Goal: Transaction & Acquisition: Purchase product/service

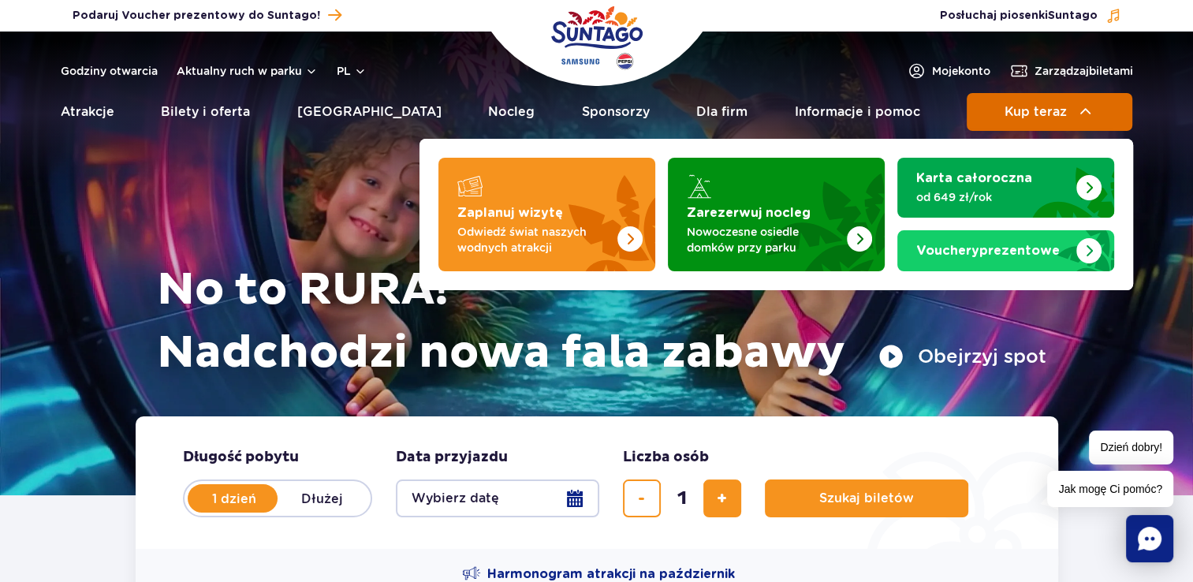
click at [998, 114] on button "Kup teraz" at bounding box center [1050, 112] width 166 height 38
click at [1041, 117] on span "Kup teraz" at bounding box center [1036, 112] width 62 height 14
click at [1087, 107] on img at bounding box center [1085, 112] width 19 height 19
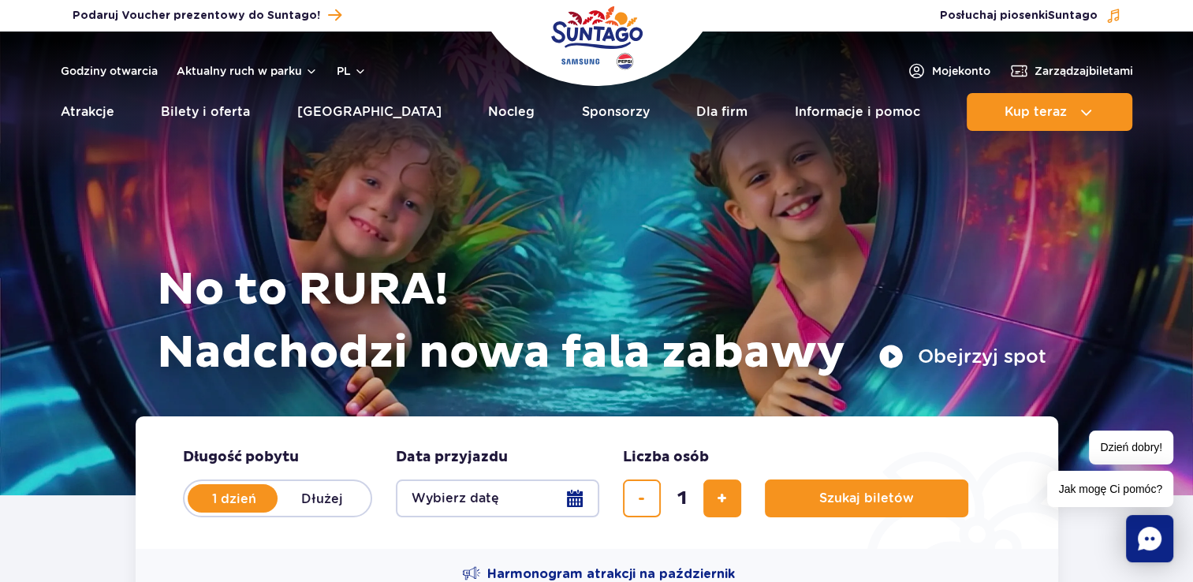
click at [367, 162] on div "No to RURA! Nadchodzi nowa fala zabawy Obejrzyj spot" at bounding box center [596, 243] width 899 height 345
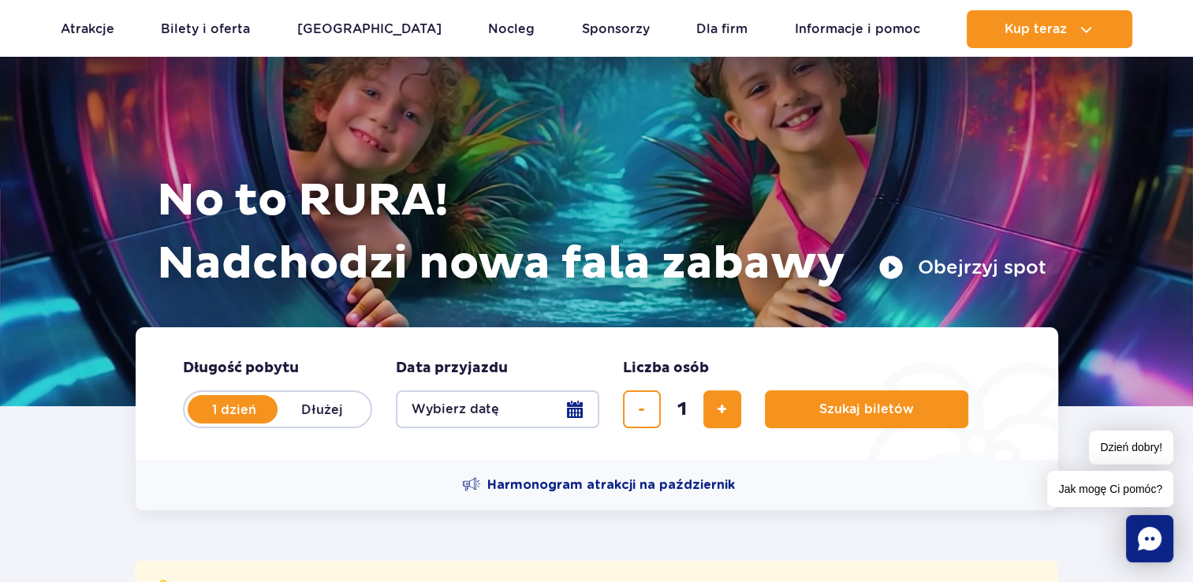
scroll to position [315, 0]
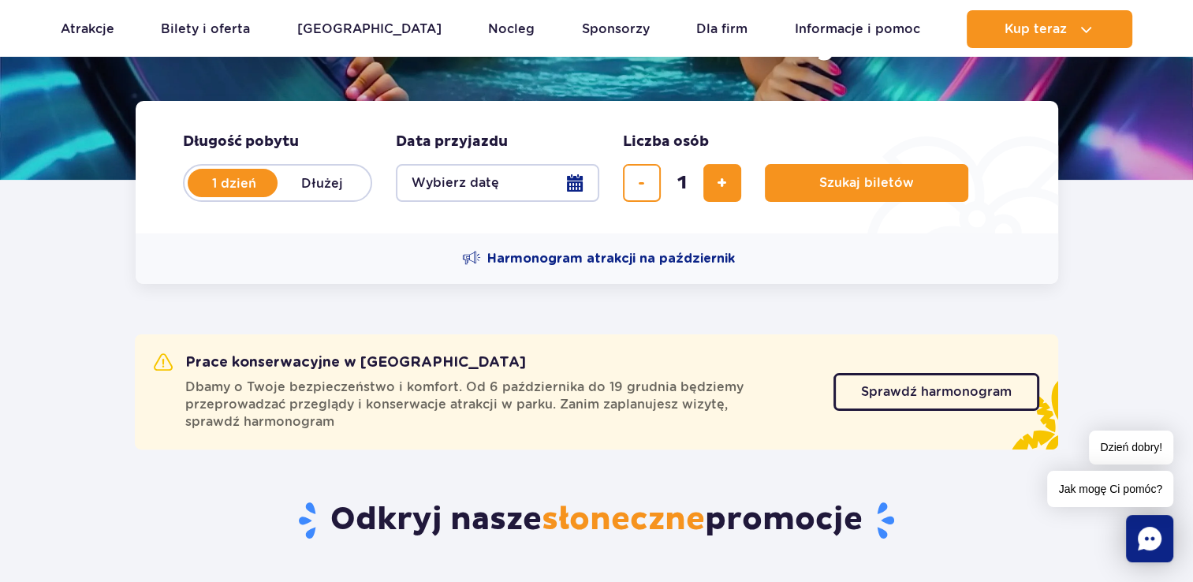
click at [248, 191] on label "1 dzień" at bounding box center [234, 182] width 90 height 33
click at [207, 196] on input "1 dzień" at bounding box center [197, 197] width 17 height 3
click at [570, 181] on button "Wybierz datę" at bounding box center [497, 183] width 203 height 38
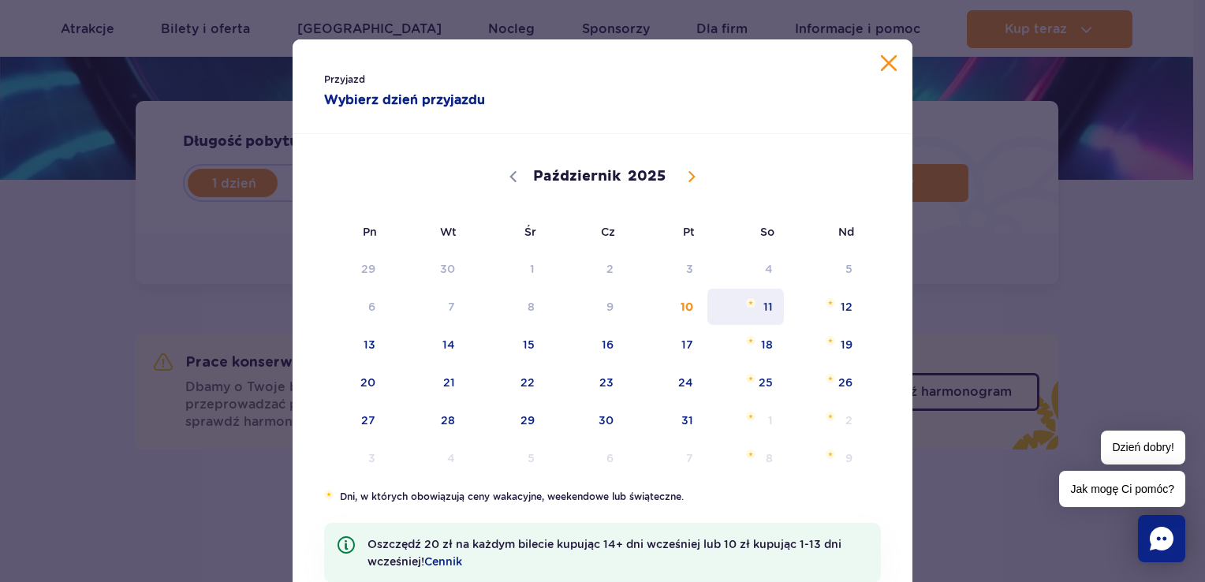
click at [763, 304] on span "11" at bounding box center [746, 307] width 80 height 36
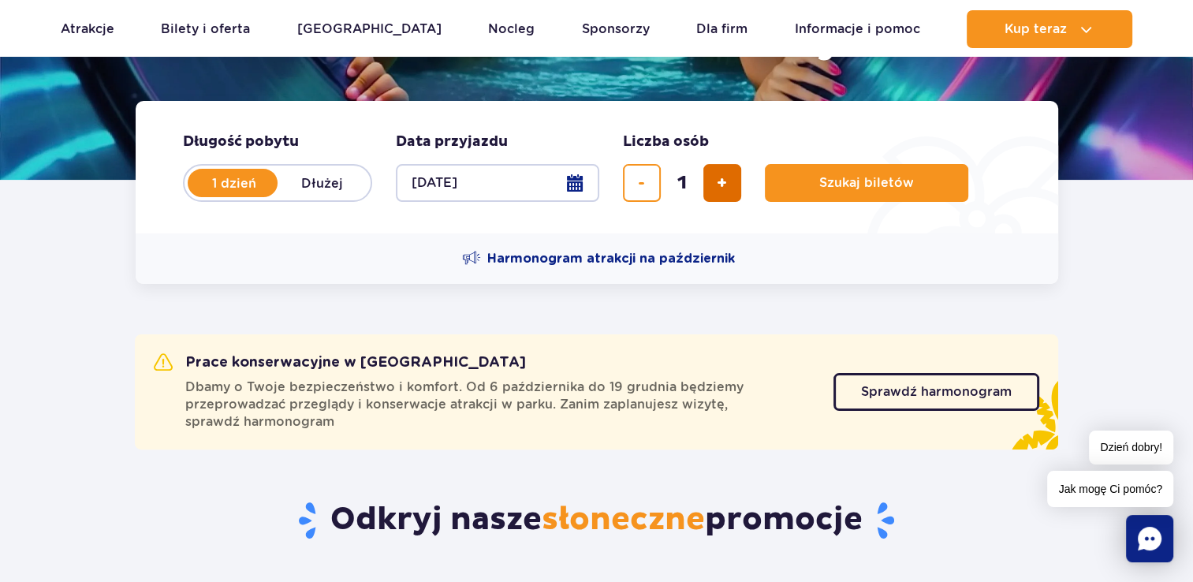
click at [719, 183] on span "dodaj bilet" at bounding box center [722, 183] width 10 height 0
type input "2"
click at [962, 404] on link "Sprawdź harmonogram" at bounding box center [937, 392] width 206 height 38
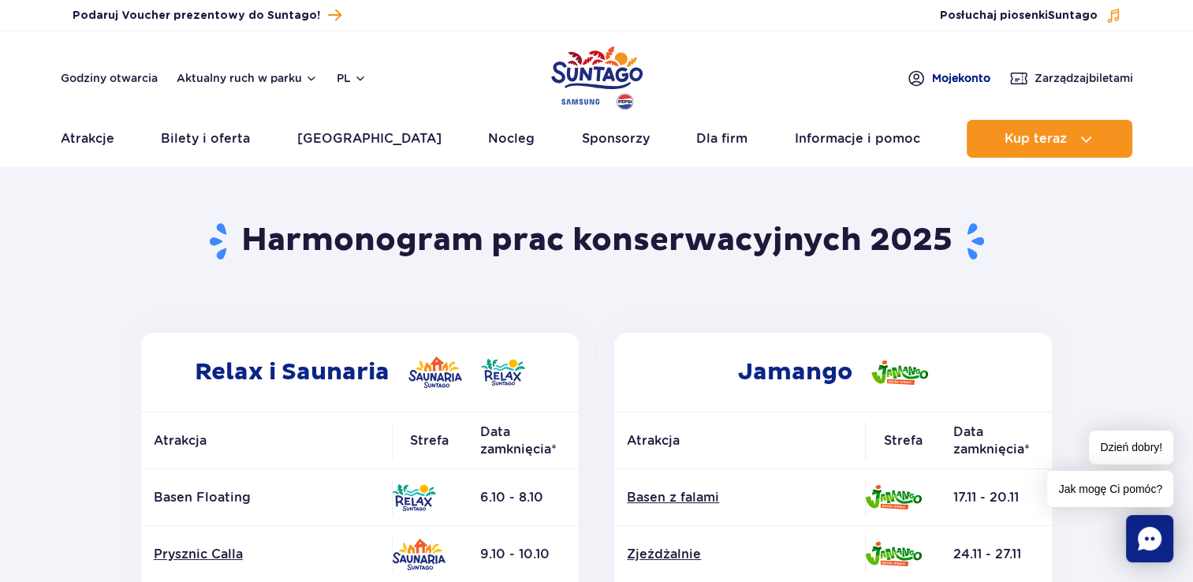
click at [937, 74] on span "Moje konto" at bounding box center [961, 78] width 58 height 16
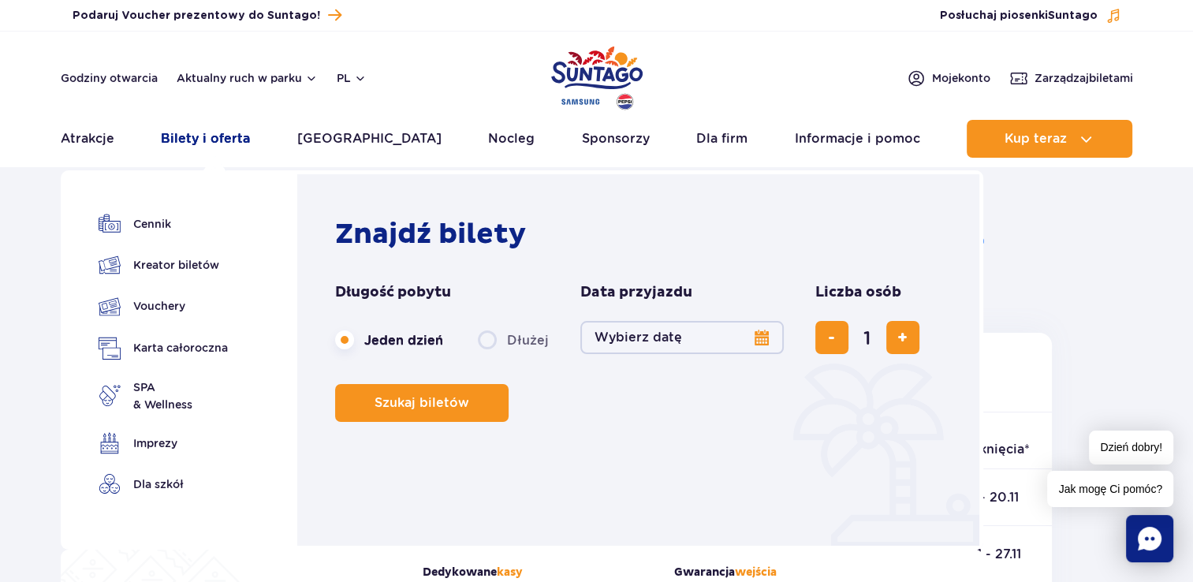
click at [212, 137] on link "Bilety i oferta" at bounding box center [205, 139] width 89 height 38
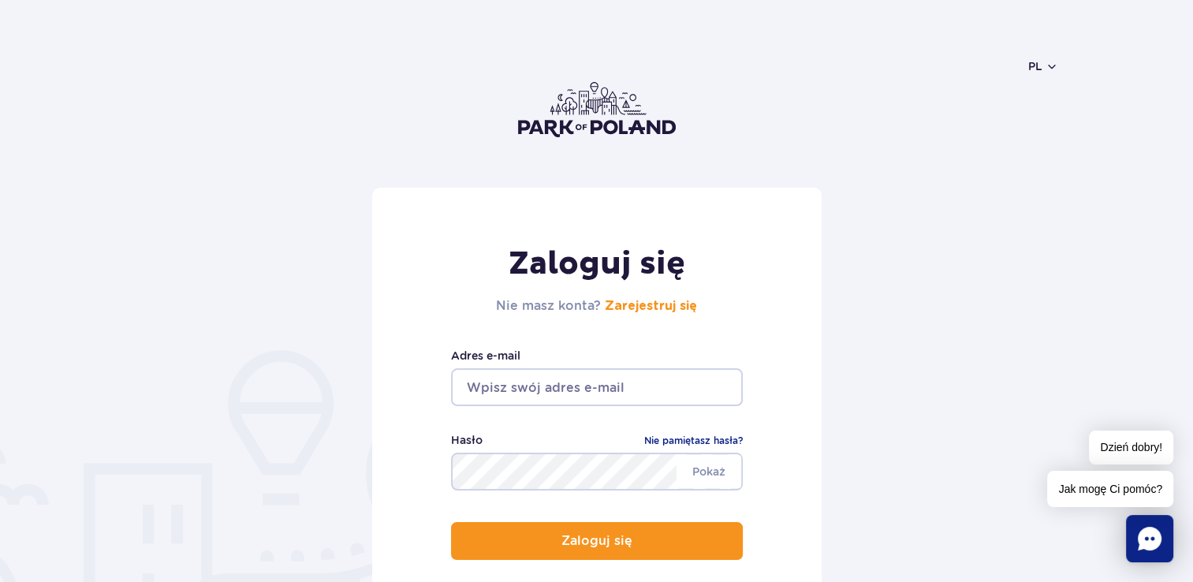
click at [946, 135] on header "pl PL EN UA" at bounding box center [596, 110] width 923 height 156
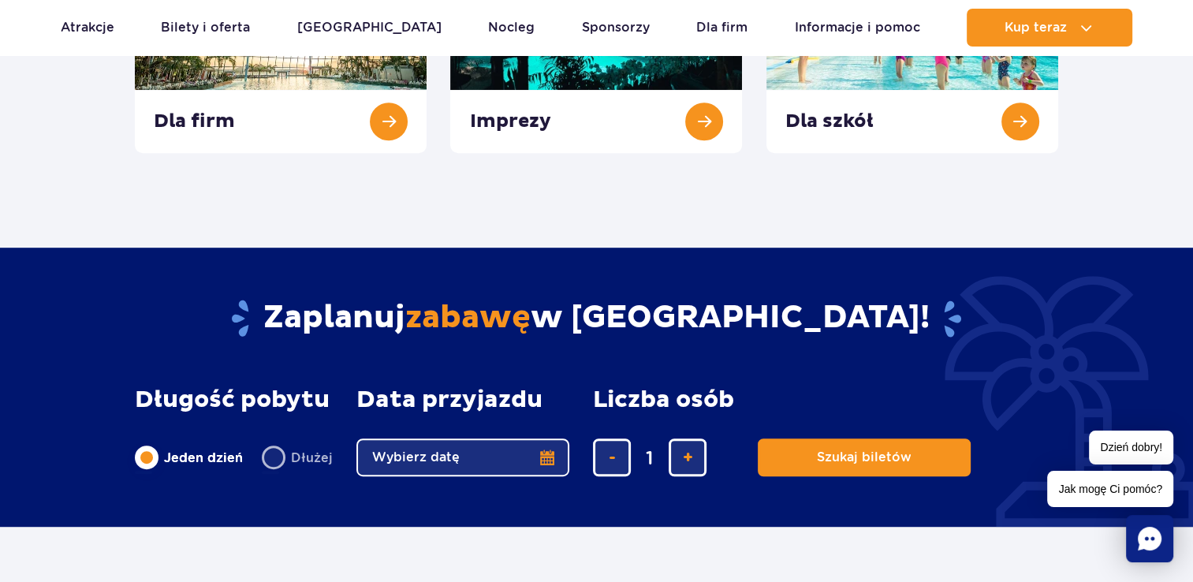
scroll to position [789, 0]
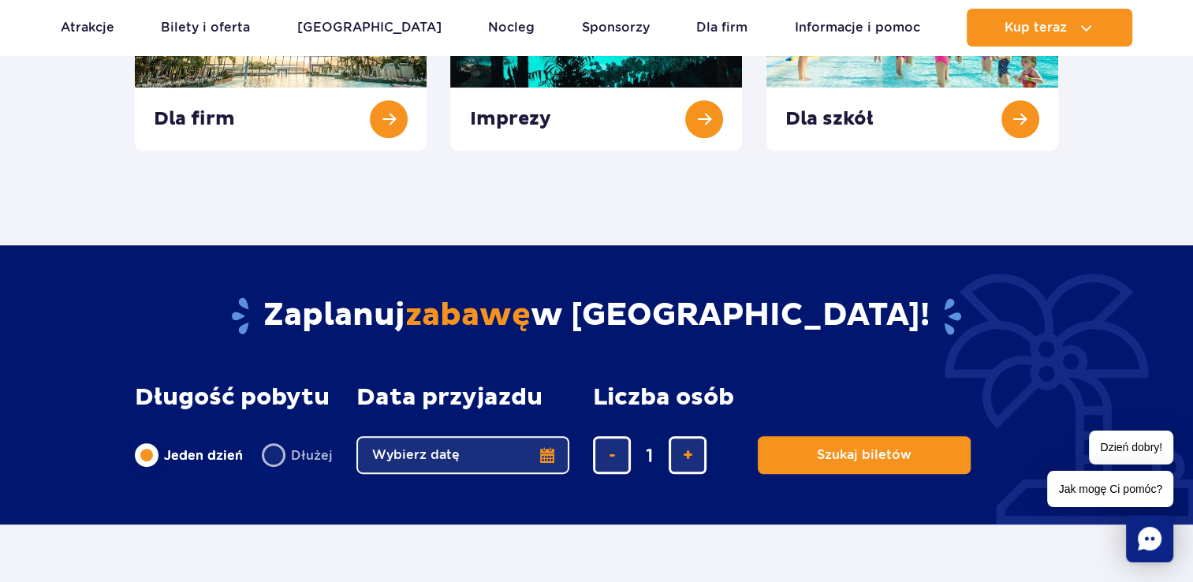
click at [545, 453] on button "Wybierz datę" at bounding box center [462, 455] width 213 height 38
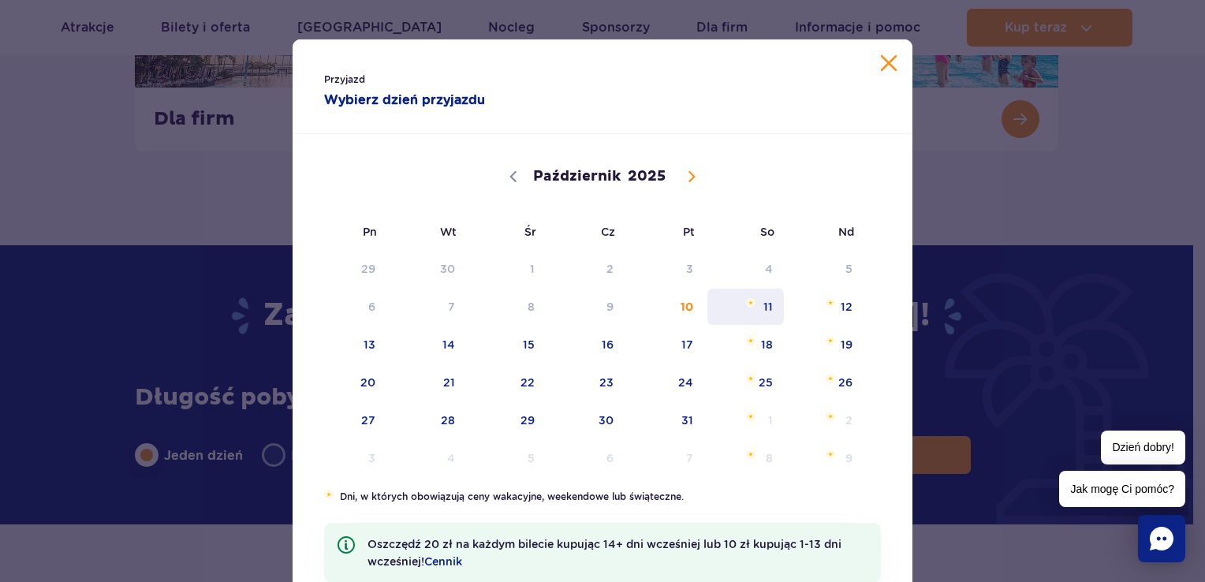
click at [761, 302] on span "11" at bounding box center [746, 307] width 80 height 36
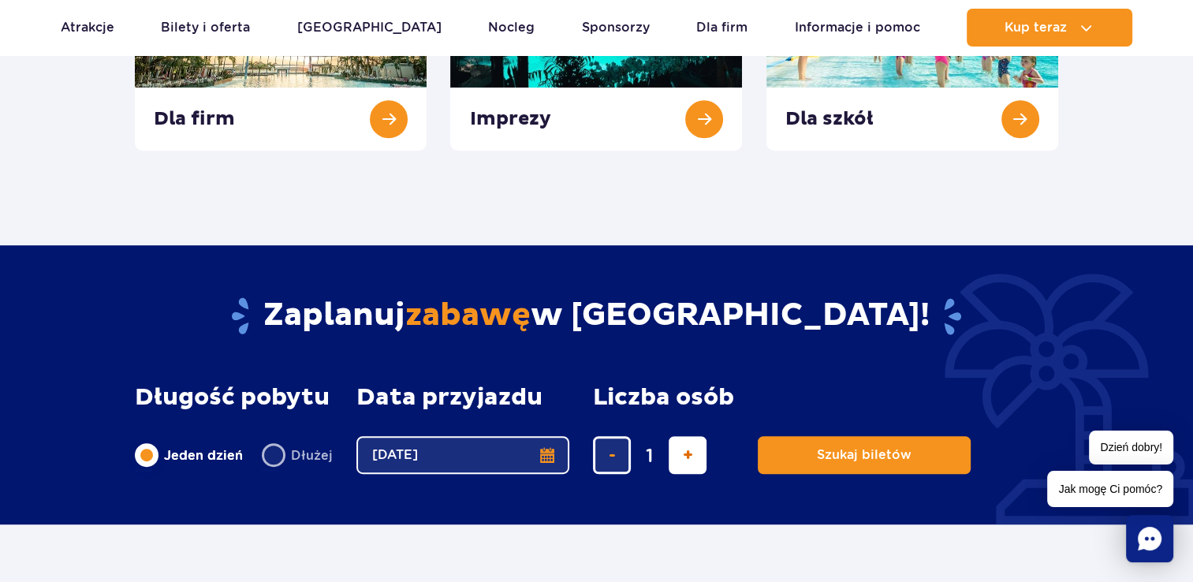
click at [688, 455] on span "dodaj bilet" at bounding box center [688, 455] width 10 height 0
type input "2"
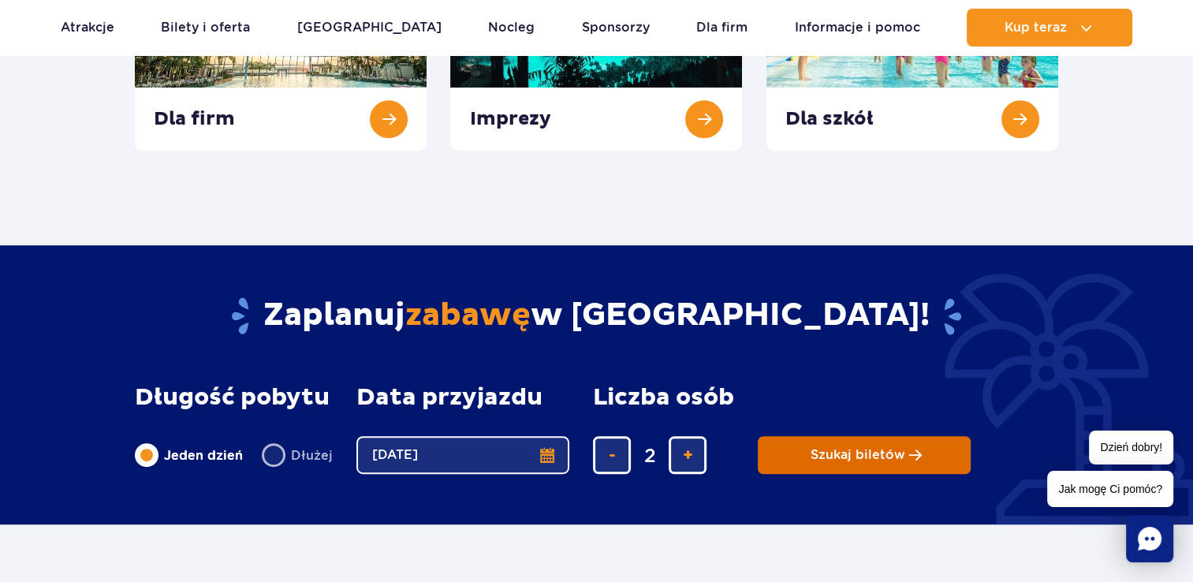
click at [843, 453] on span "Szukaj biletów" at bounding box center [858, 455] width 95 height 14
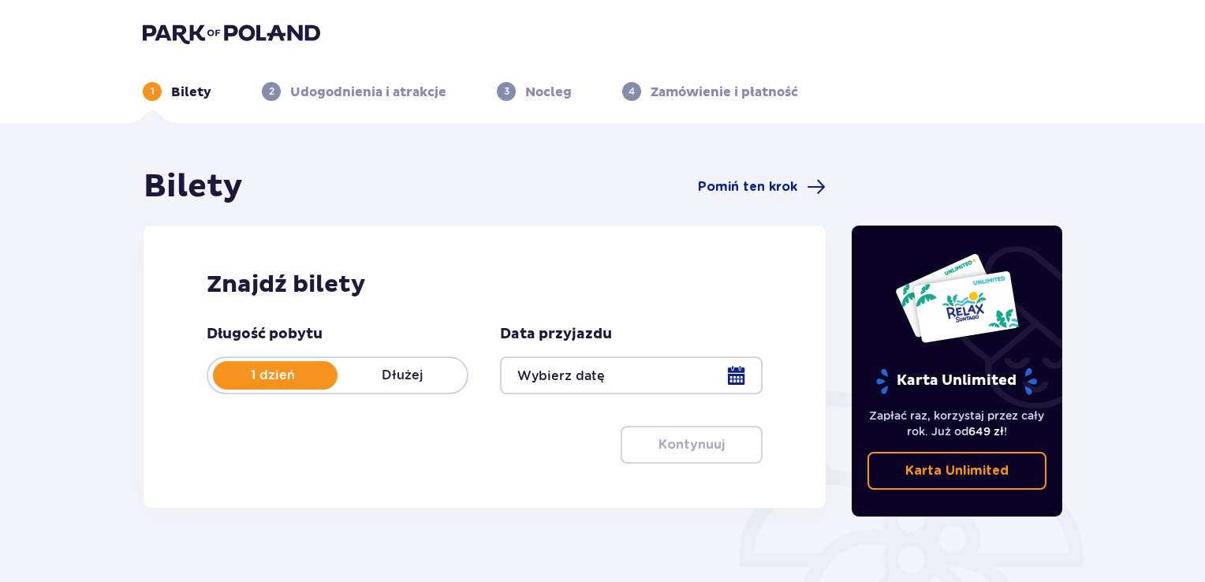
type input "[DATE]"
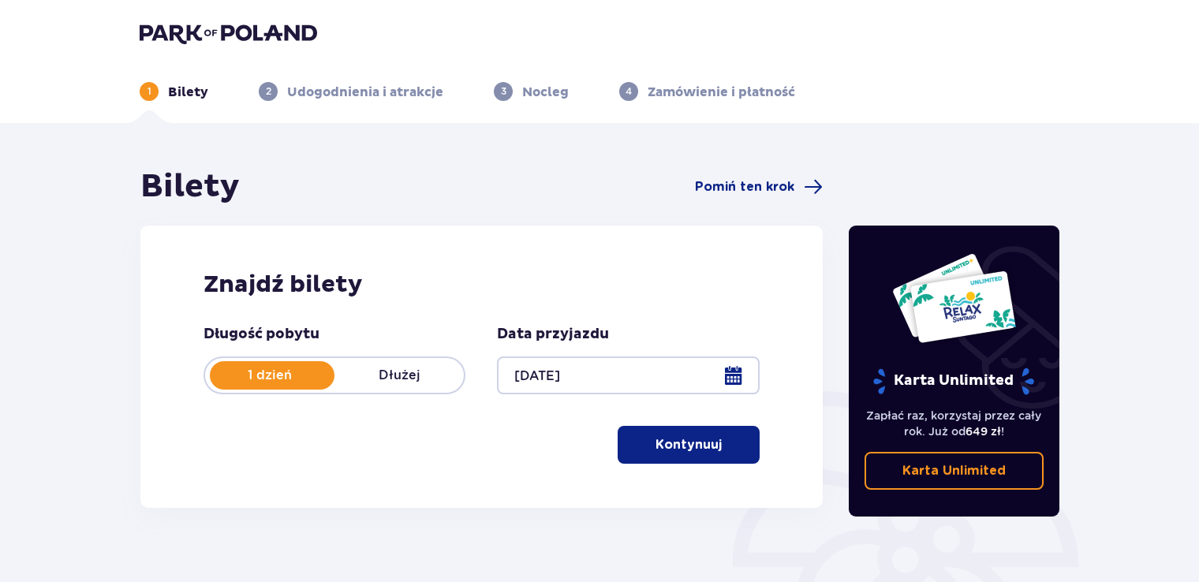
click at [711, 448] on button "Kontynuuj" at bounding box center [688, 445] width 142 height 38
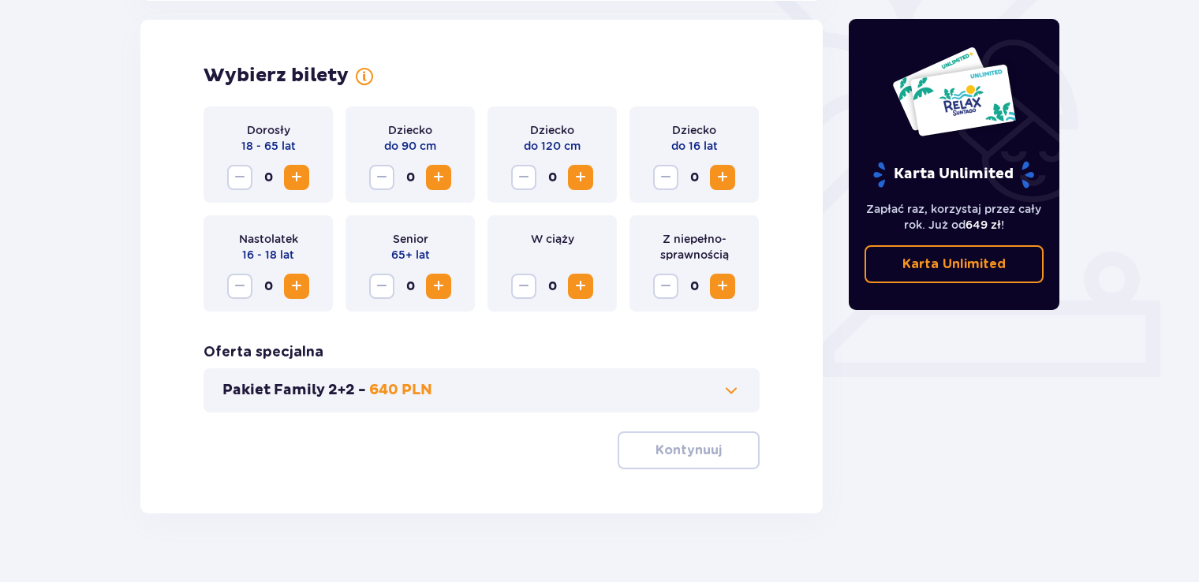
scroll to position [438, 0]
click at [303, 172] on span "Zwiększ" at bounding box center [296, 176] width 19 height 19
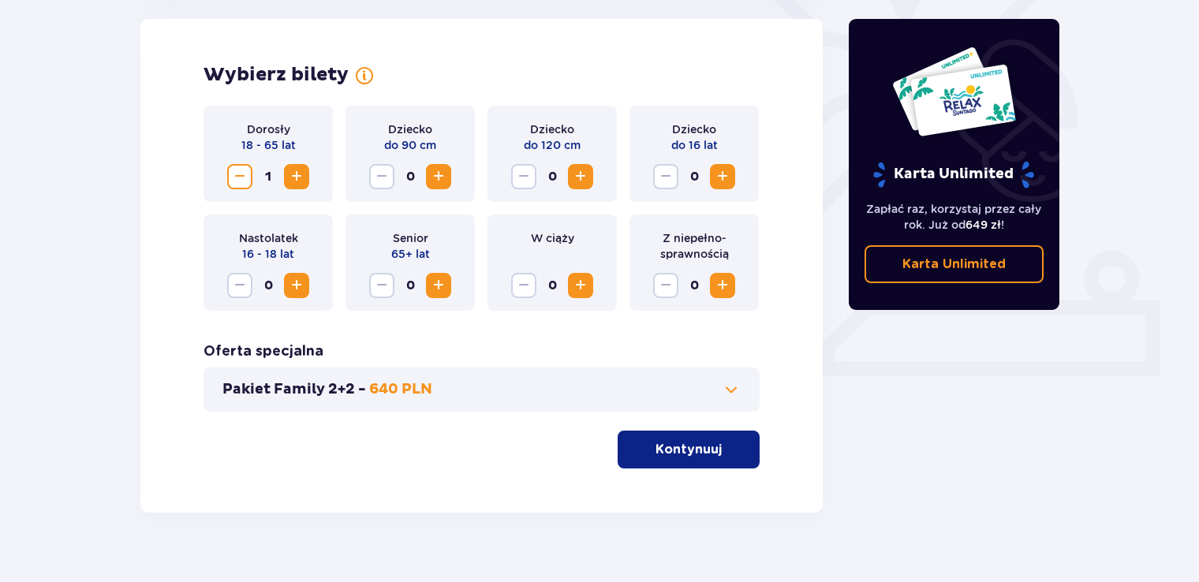
click at [303, 172] on span "Zwiększ" at bounding box center [296, 176] width 19 height 19
click at [668, 444] on p "Kontynuuj" at bounding box center [688, 449] width 66 height 17
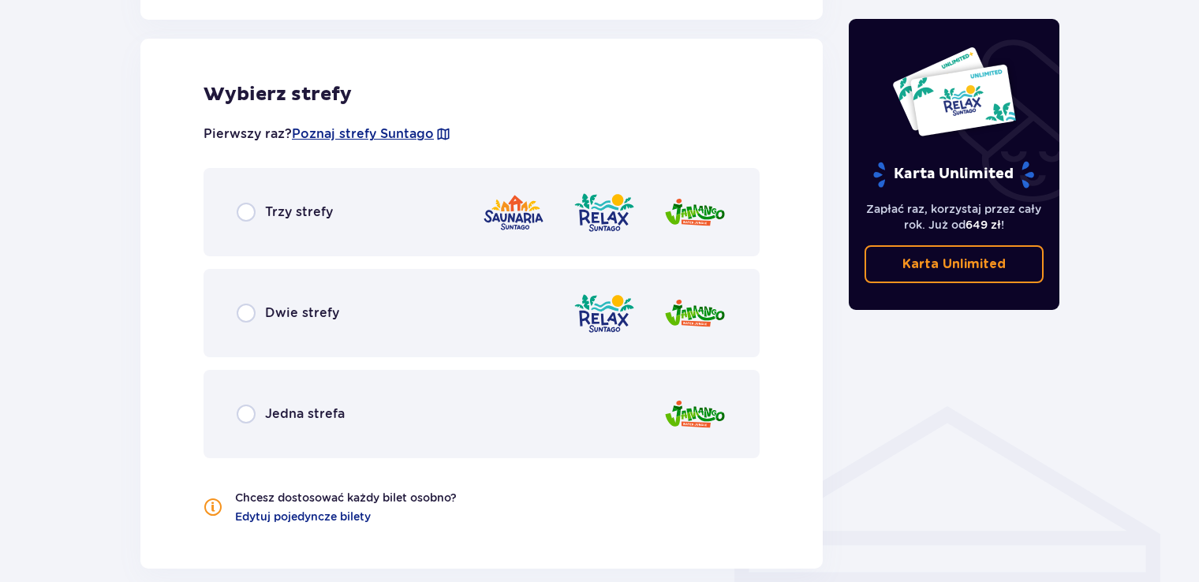
scroll to position [875, 0]
click at [249, 211] on input "radio" at bounding box center [246, 211] width 19 height 19
radio input "true"
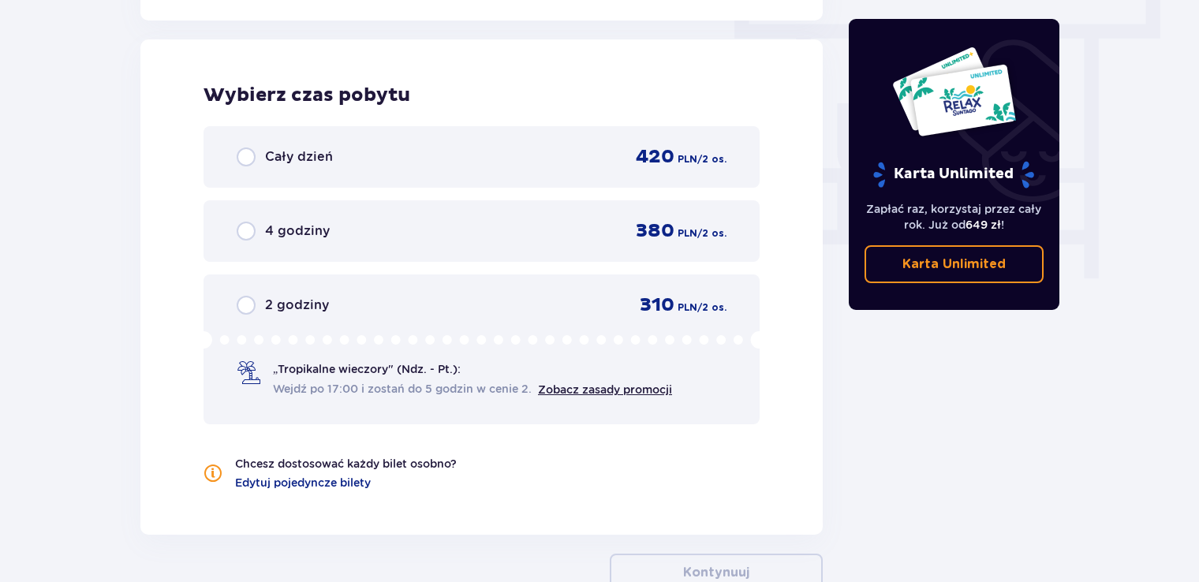
scroll to position [1424, 0]
click at [246, 151] on input "radio" at bounding box center [246, 155] width 19 height 19
radio input "true"
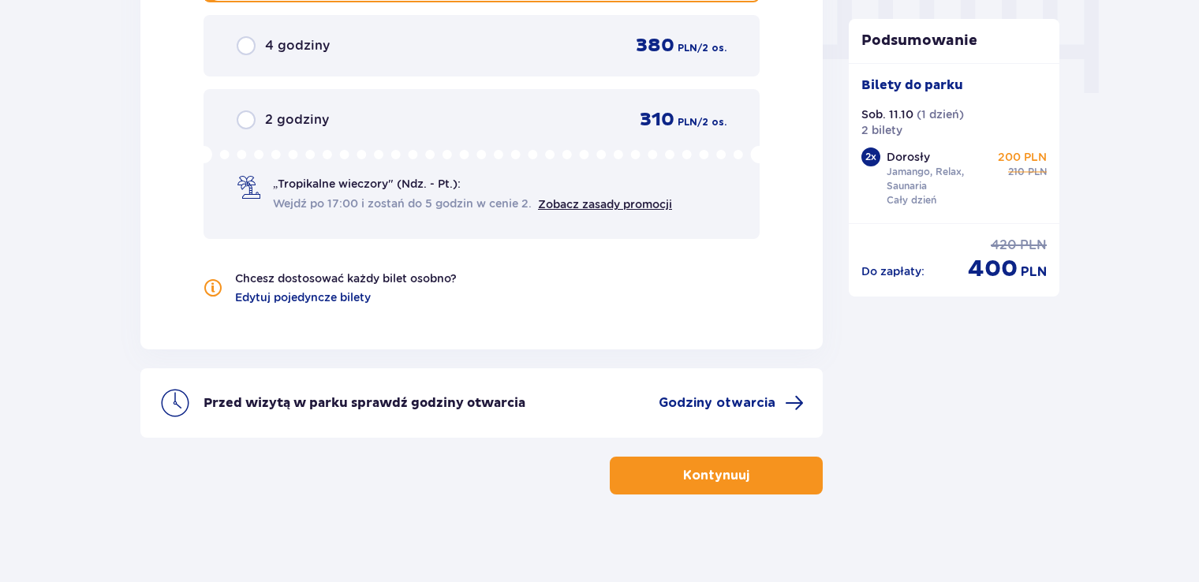
scroll to position [1613, 0]
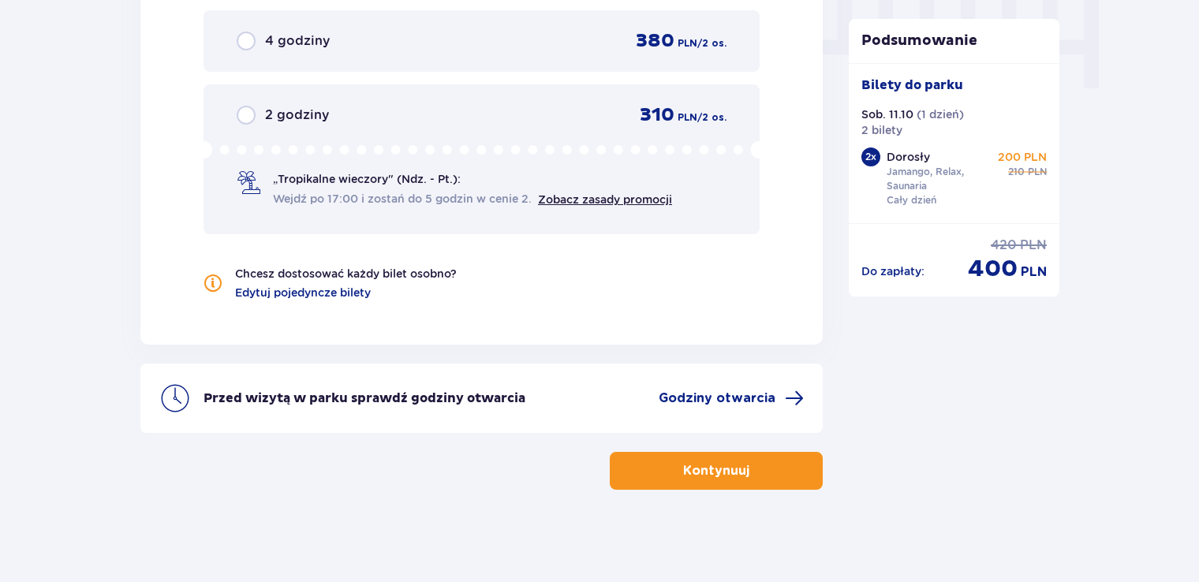
click at [694, 475] on p "Kontynuuj" at bounding box center [716, 470] width 66 height 17
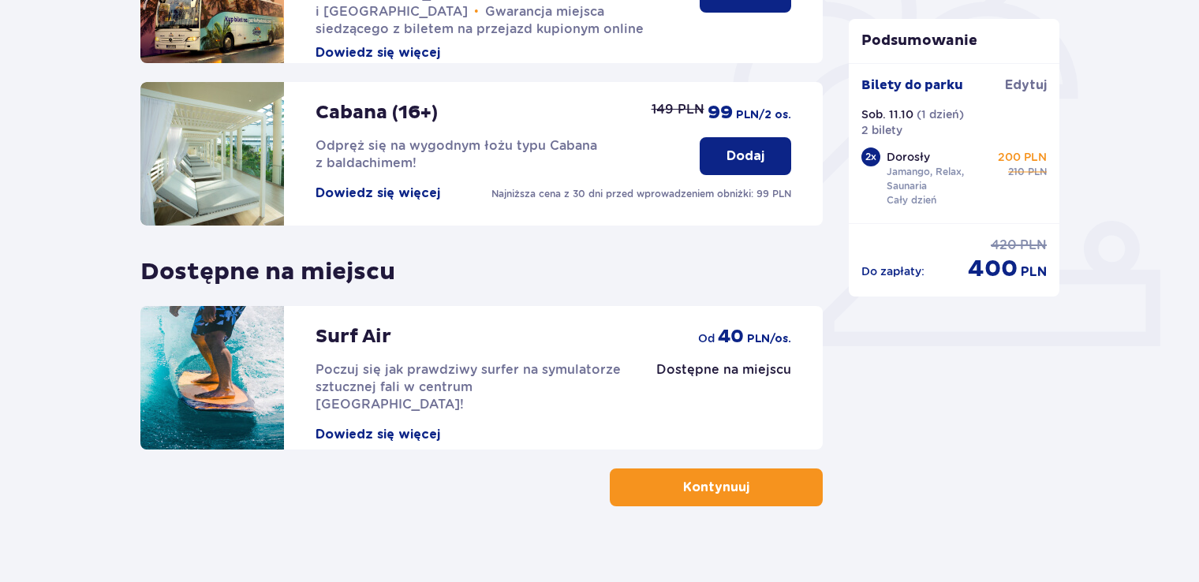
scroll to position [487, 0]
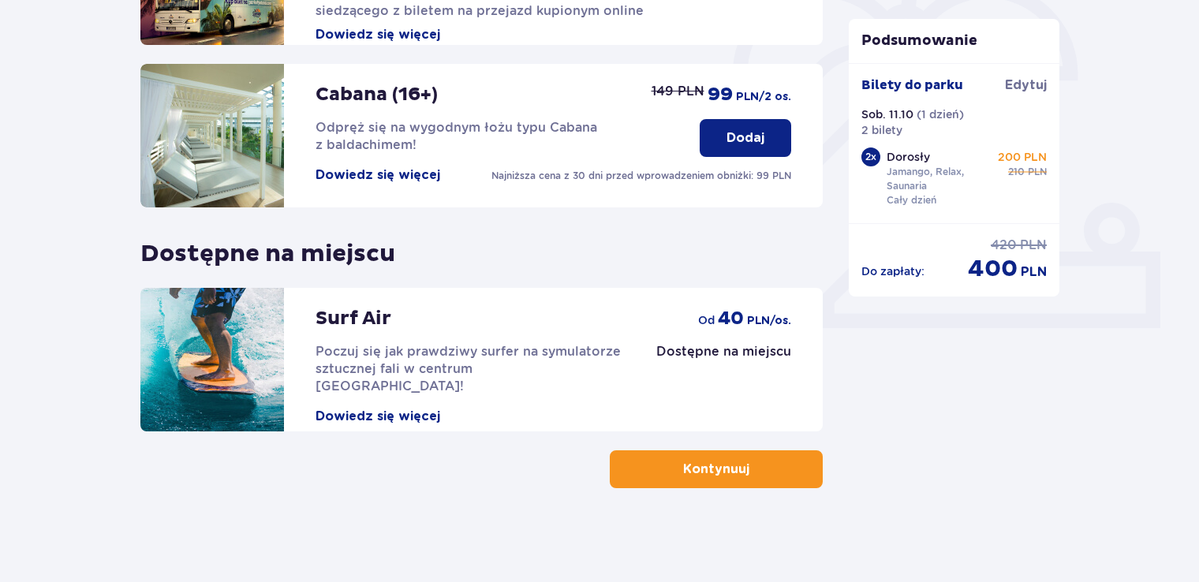
click at [746, 476] on span "button" at bounding box center [752, 469] width 19 height 19
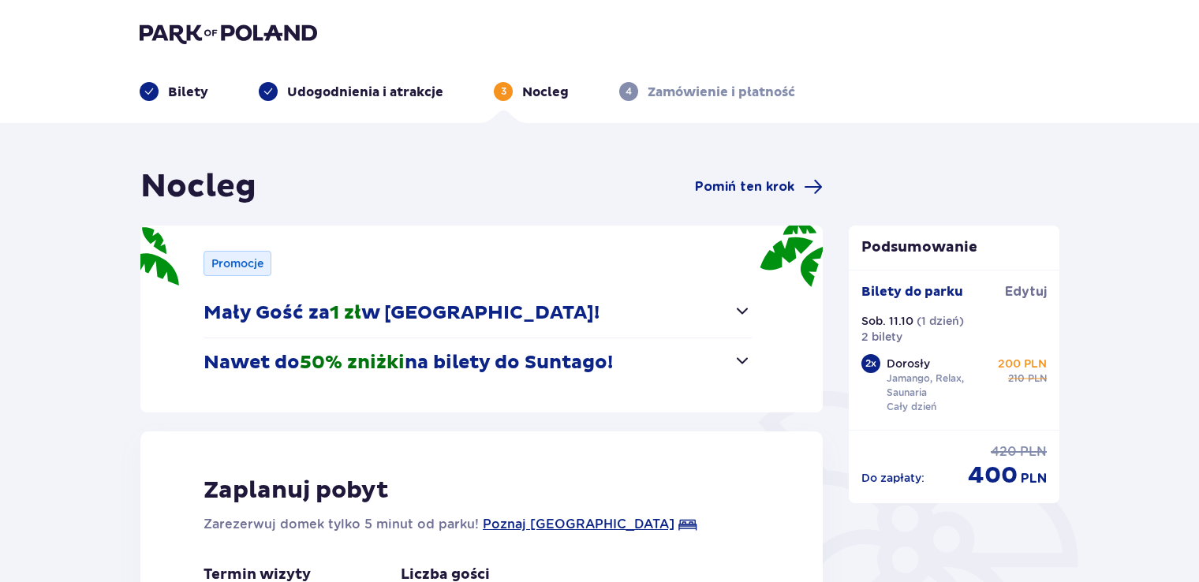
click at [899, 547] on div "Podsumowanie Dodano bilety do zamówienia Bilety do parku Edytuj Sob. 11.10 ( 1 …" at bounding box center [954, 499] width 237 height 665
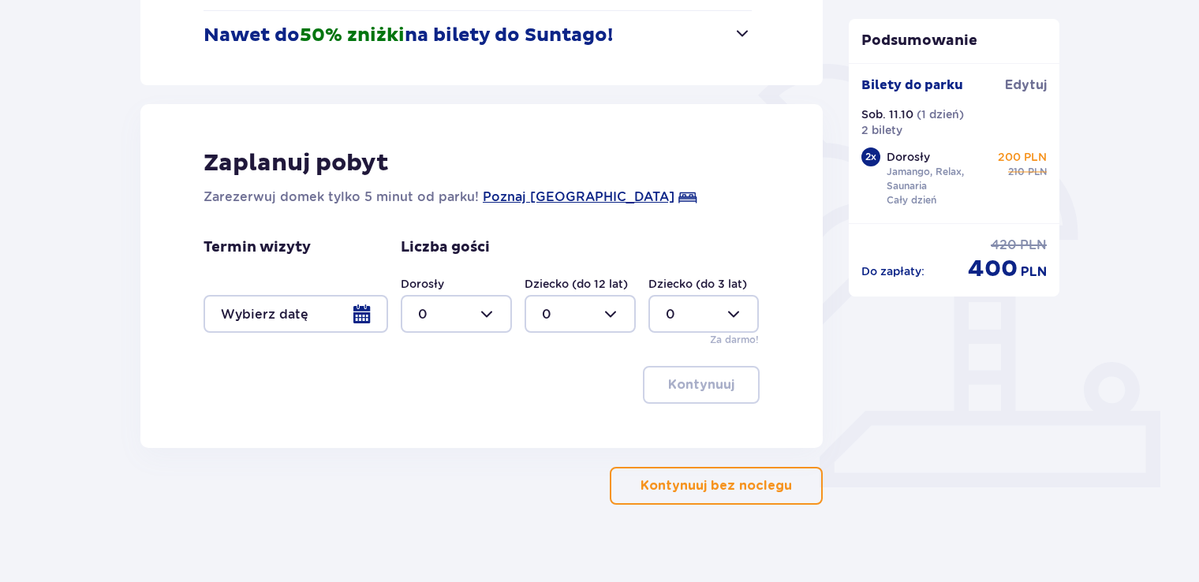
scroll to position [344, 0]
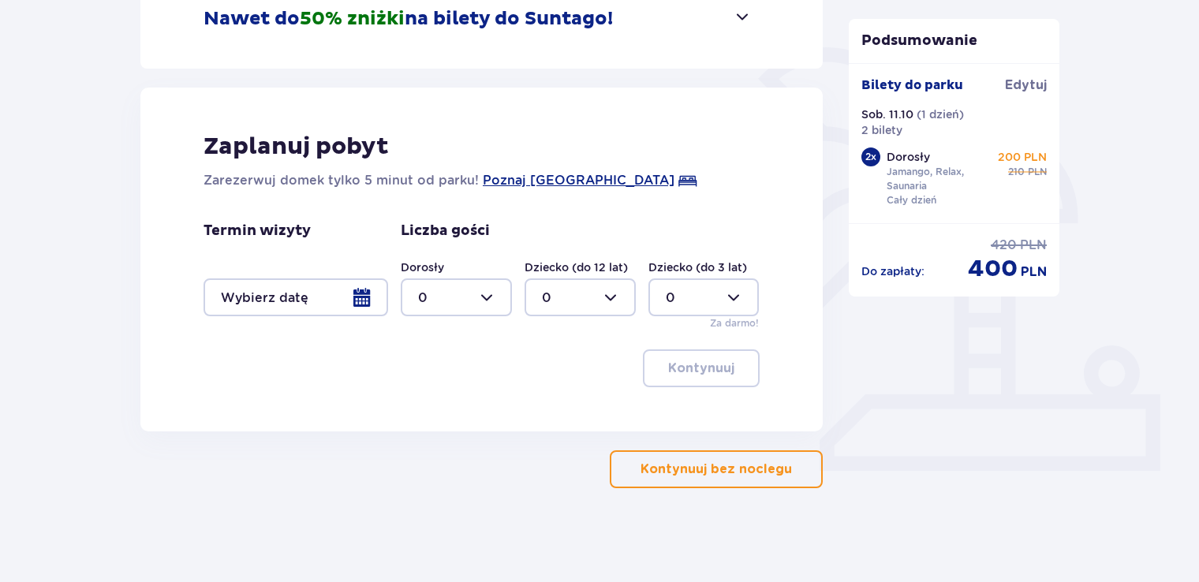
click at [740, 475] on p "Kontynuuj bez noclegu" at bounding box center [715, 469] width 151 height 17
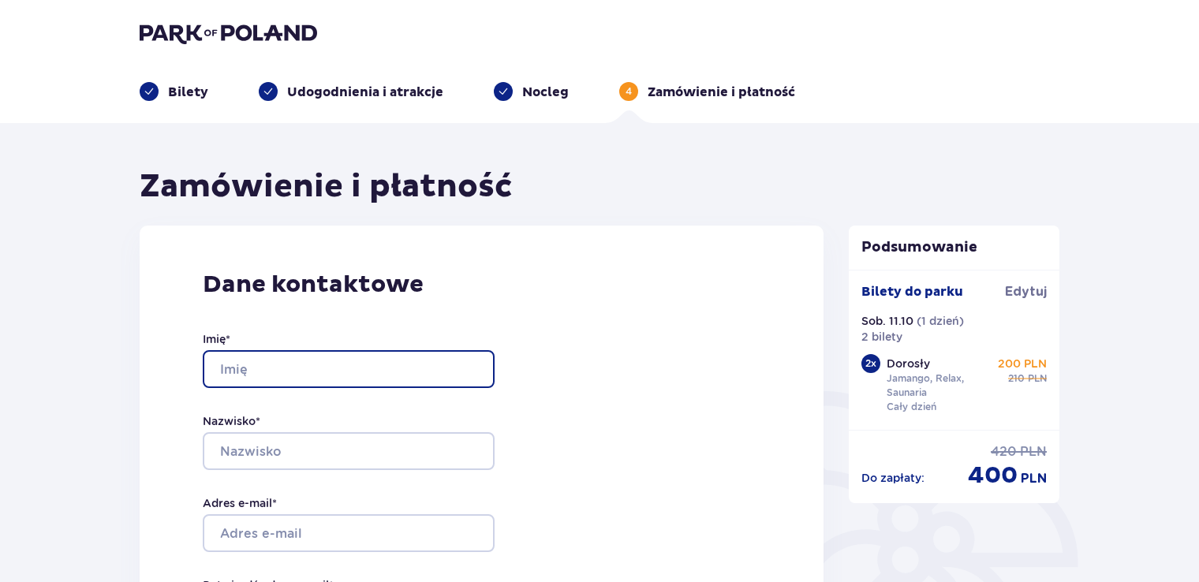
click at [233, 375] on input "Imię *" at bounding box center [349, 369] width 292 height 38
type input "Monika"
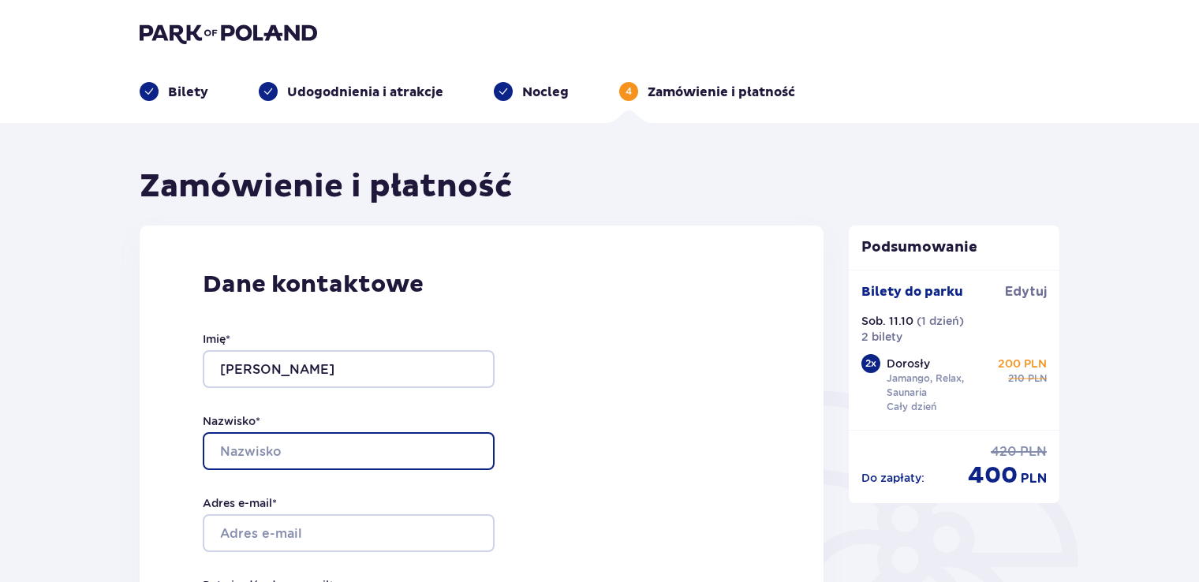
click at [227, 450] on input "Nazwisko *" at bounding box center [349, 451] width 292 height 38
click at [227, 450] on input "P" at bounding box center [349, 451] width 292 height 38
click at [237, 452] on input "P" at bounding box center [349, 451] width 292 height 38
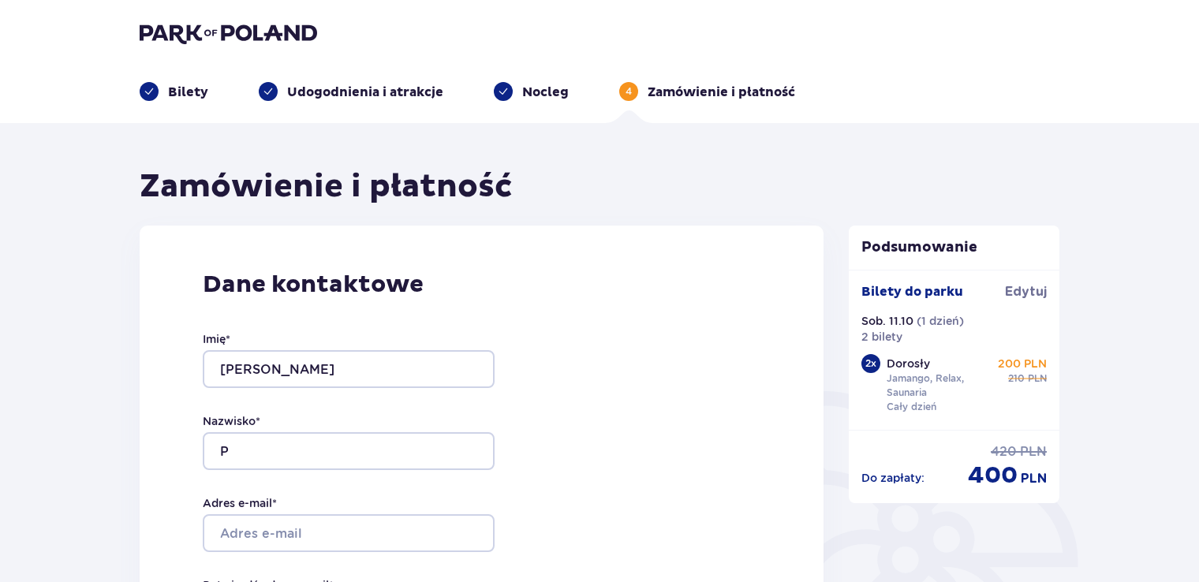
click at [580, 464] on div "Dane kontaktowe Imię * Monika Nazwisko * P Adres e-mail * Potwierdź adres e-mai…" at bounding box center [482, 560] width 684 height 669
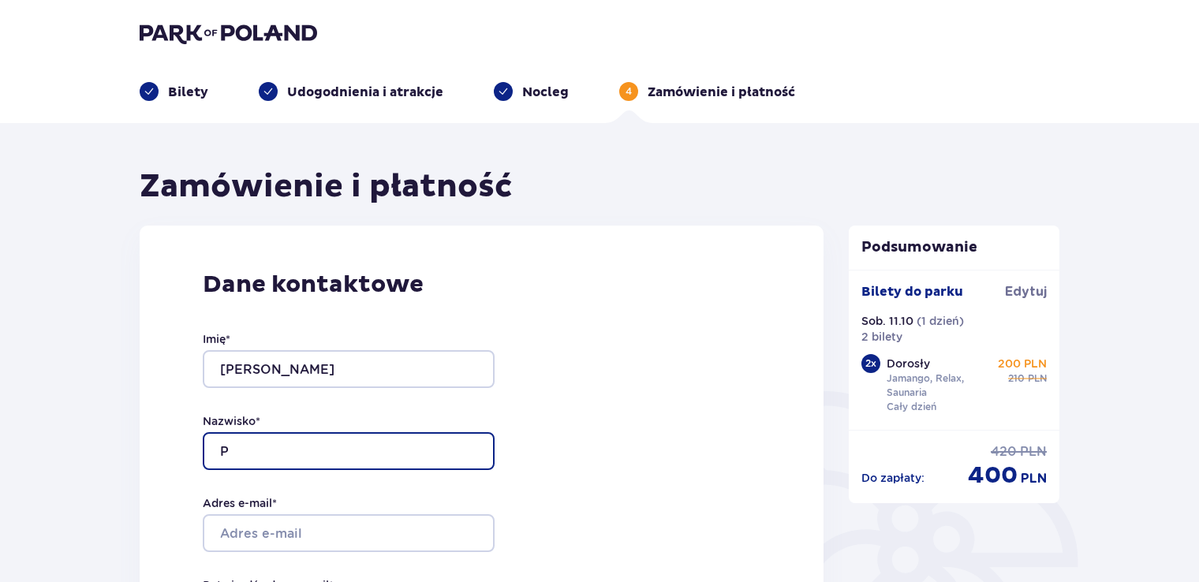
click at [238, 459] on input "P" at bounding box center [349, 451] width 292 height 38
click at [252, 449] on input "P" at bounding box center [349, 451] width 292 height 38
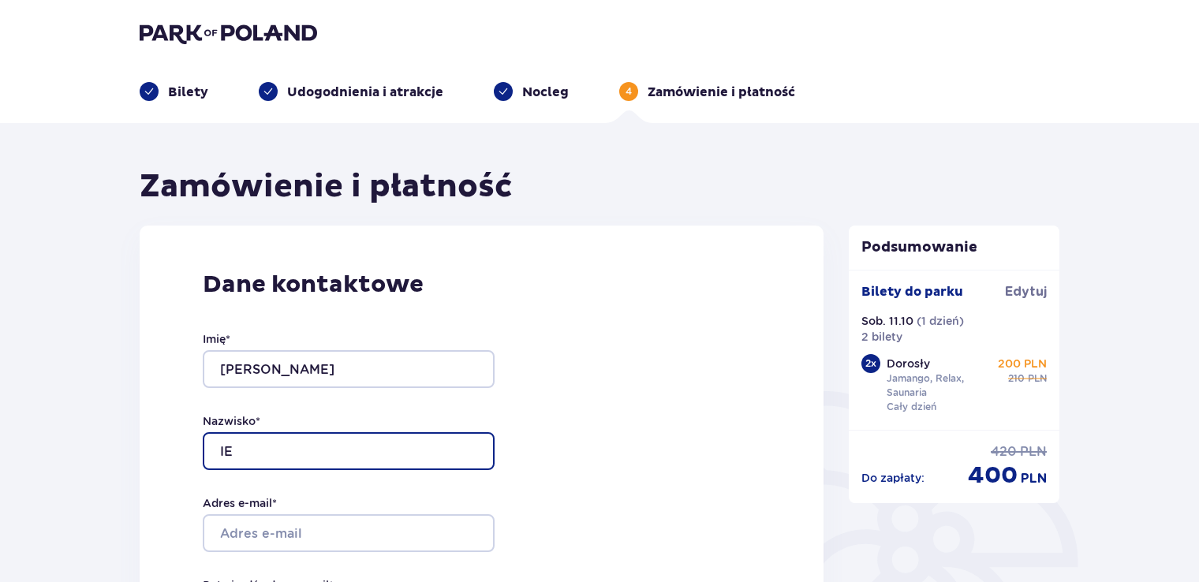
type input "I"
type input "Pietruszka"
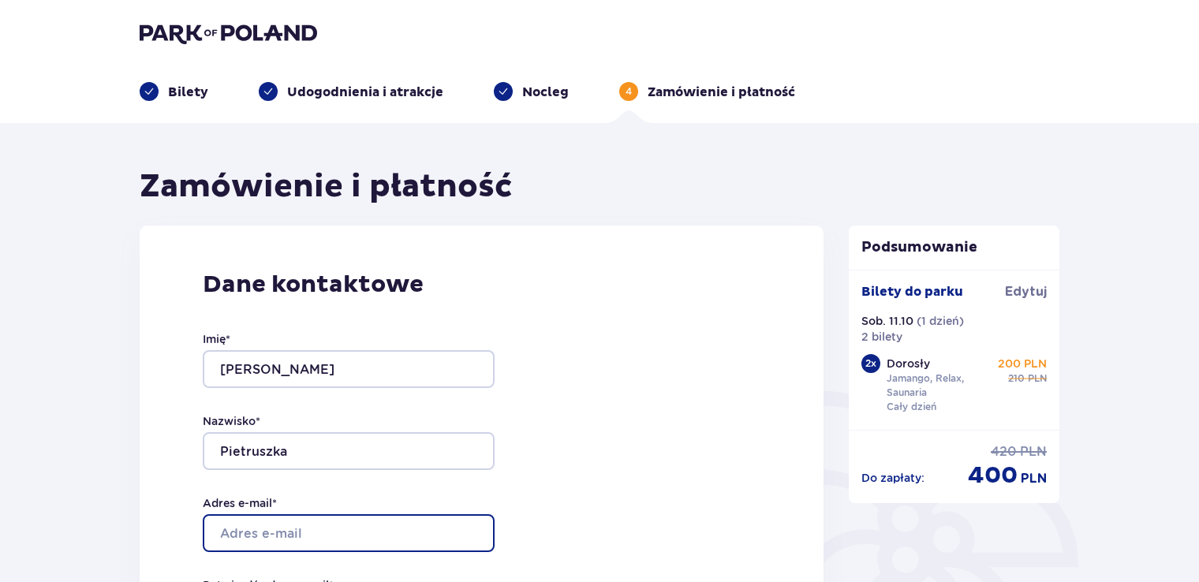
click at [312, 532] on input "Adres e-mail *" at bounding box center [349, 533] width 292 height 38
type input "[PERSON_NAME][EMAIL_ADDRESS][DOMAIN_NAME]"
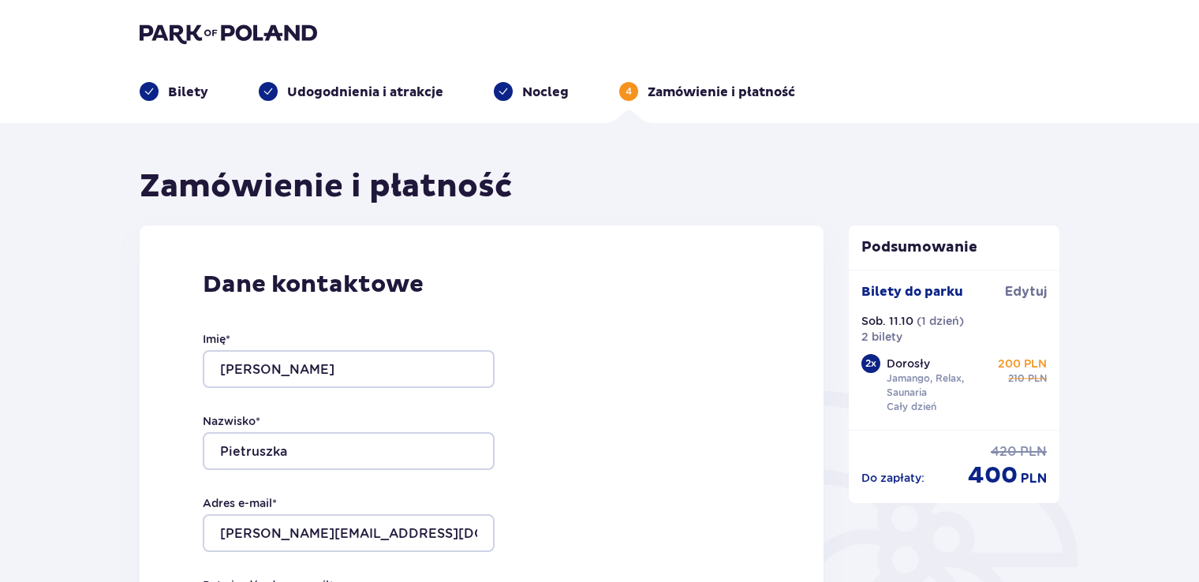
type input "[PERSON_NAME][EMAIL_ADDRESS][DOMAIN_NAME]"
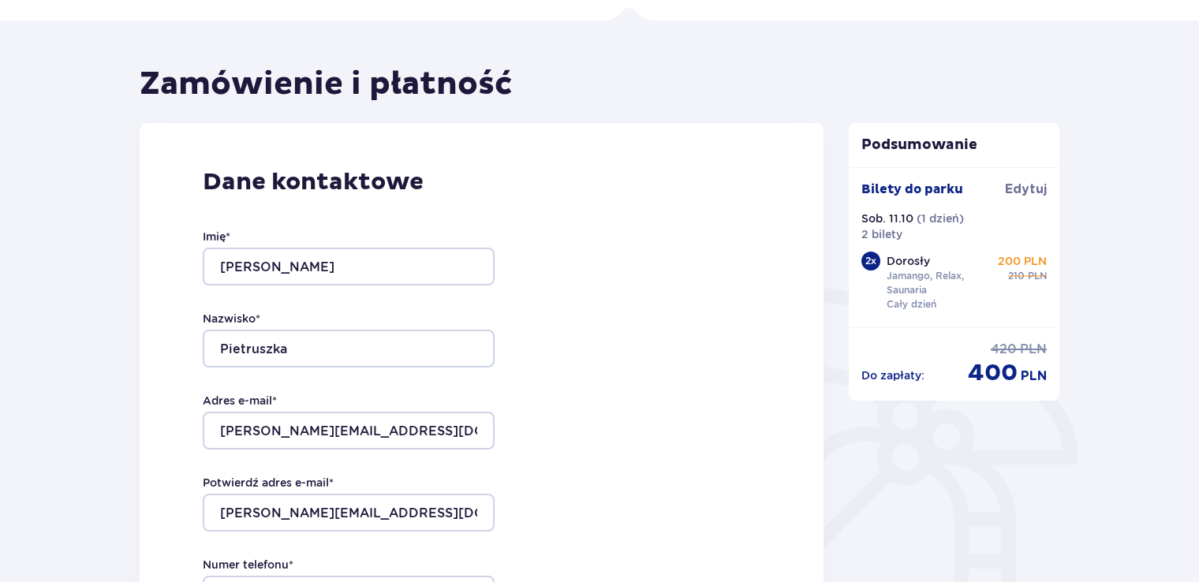
scroll to position [221, 0]
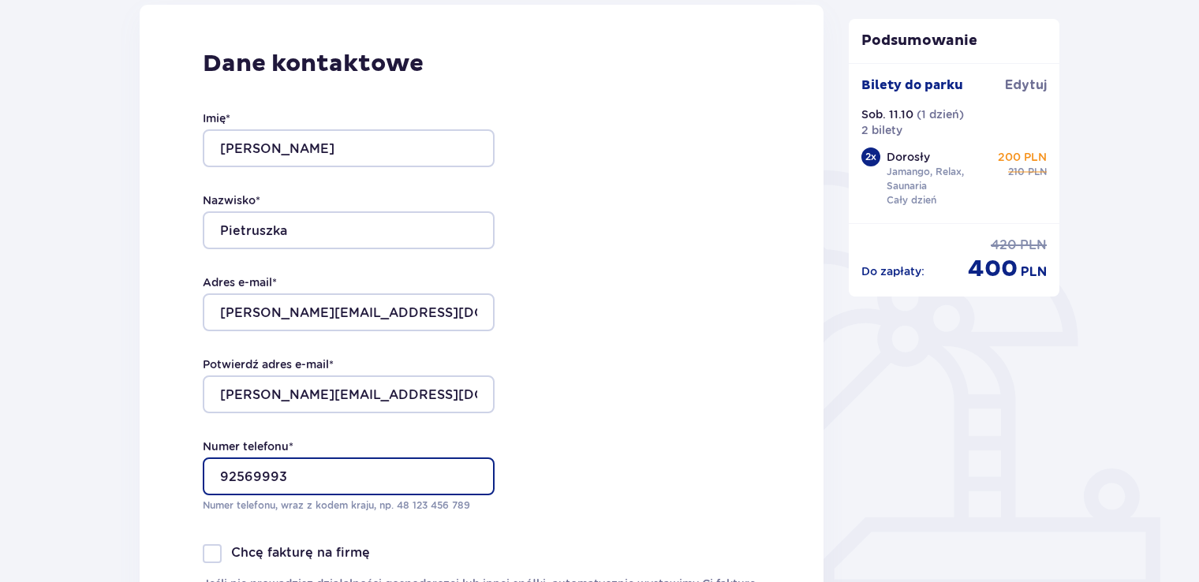
click at [296, 475] on input "92569993" at bounding box center [349, 476] width 292 height 38
type input "9"
click at [296, 475] on input "600" at bounding box center [349, 476] width 292 height 38
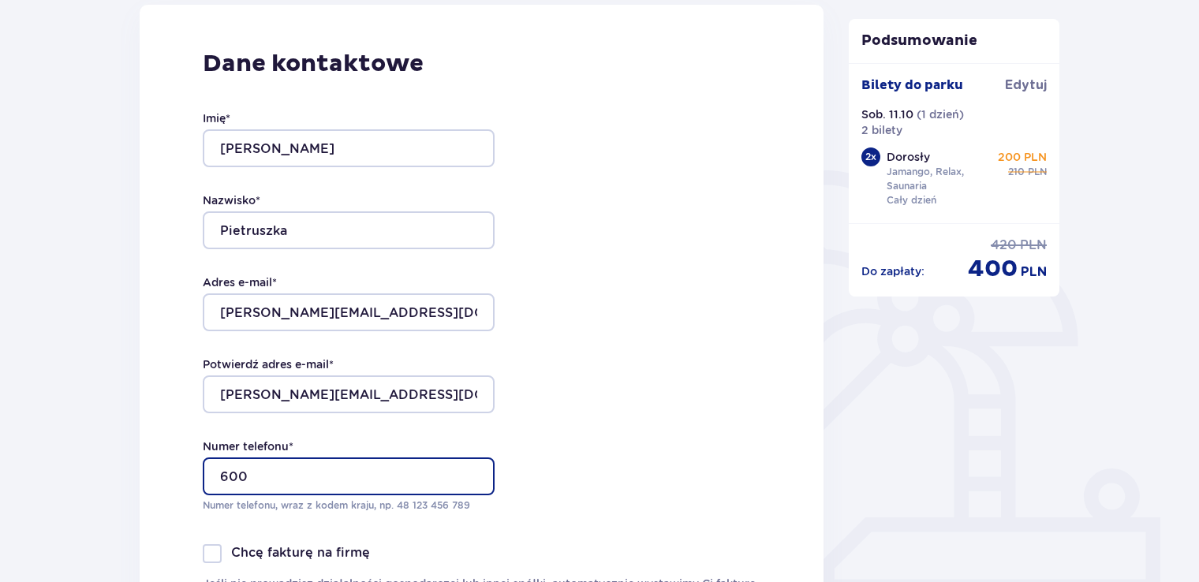
type input "600371351"
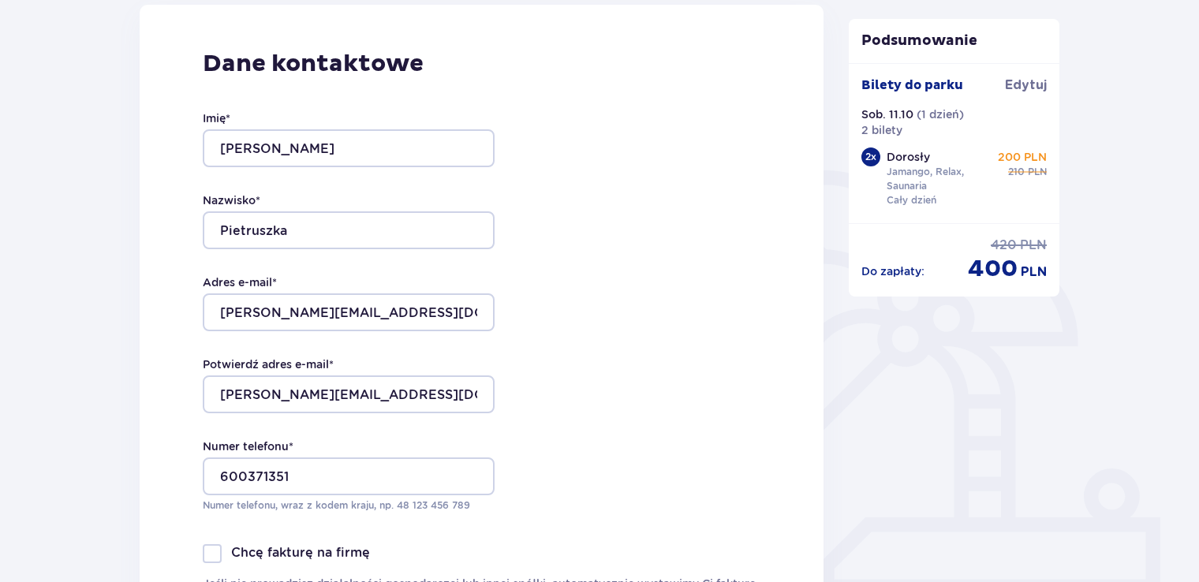
click at [190, 464] on div "Dane kontaktowe Imię * Monika Nazwisko * Pietruszka Adres e-mail * monika.raszt…" at bounding box center [482, 339] width 684 height 669
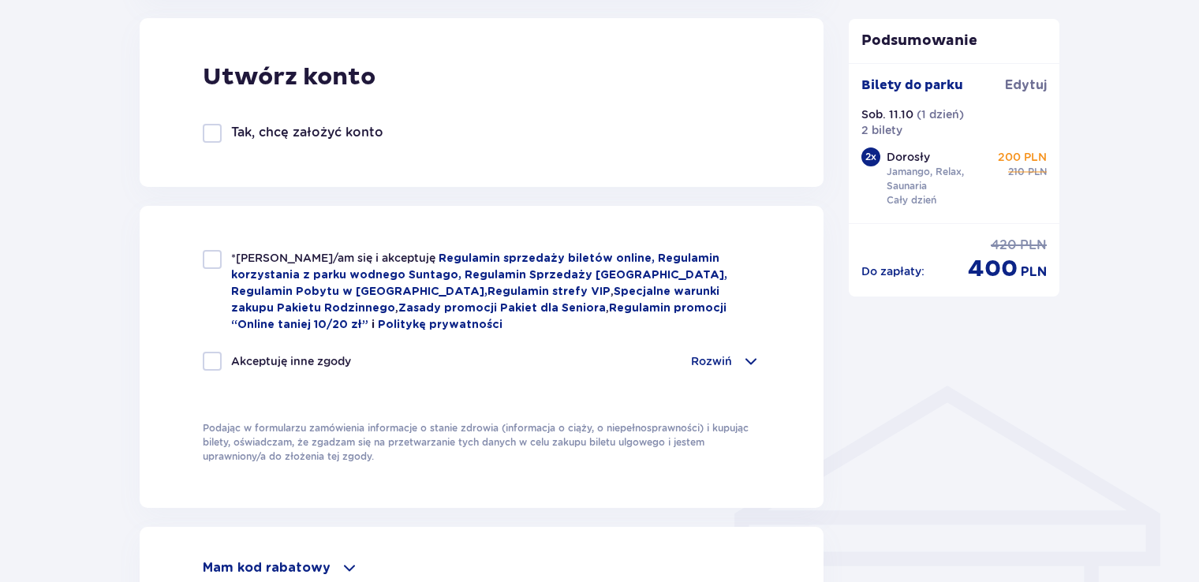
scroll to position [946, 0]
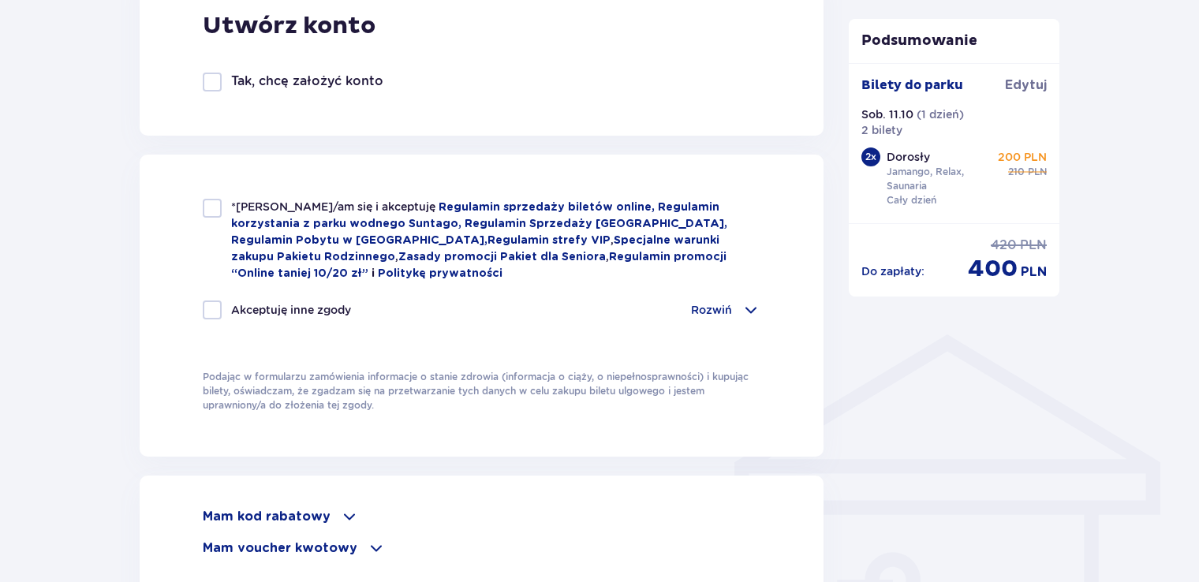
click at [207, 200] on div at bounding box center [212, 208] width 19 height 19
checkbox input "true"
click at [220, 306] on div at bounding box center [212, 309] width 19 height 19
checkbox input "true"
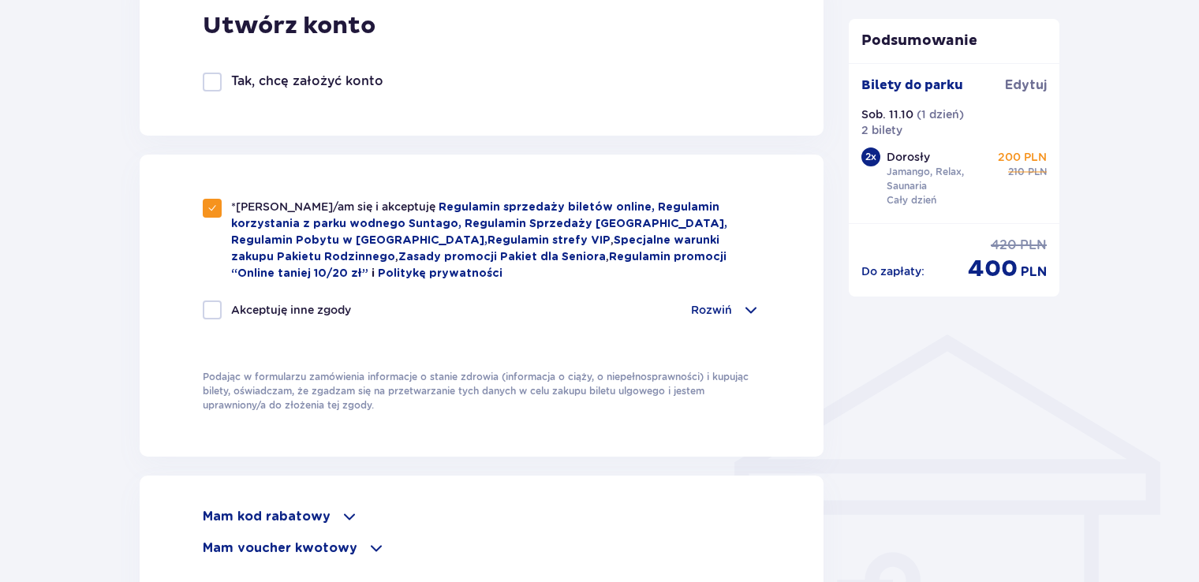
checkbox input "true"
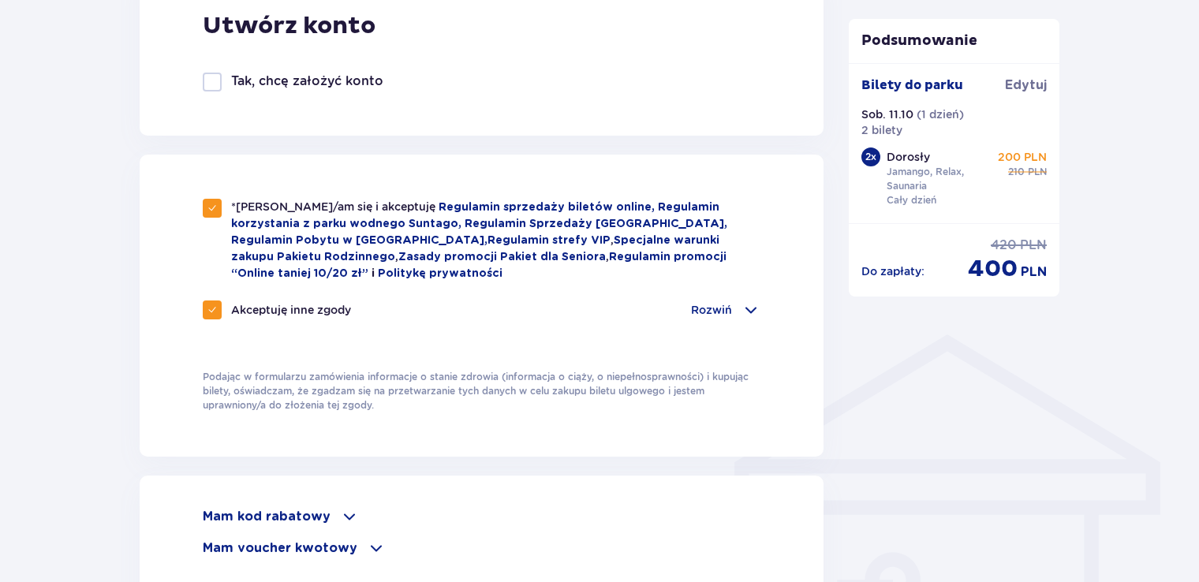
click at [842, 427] on div "Podsumowanie Dodano bilety do zamówienia Bilety do parku Edytuj Sob. 11.10 ( 1 …" at bounding box center [954, 139] width 237 height 1837
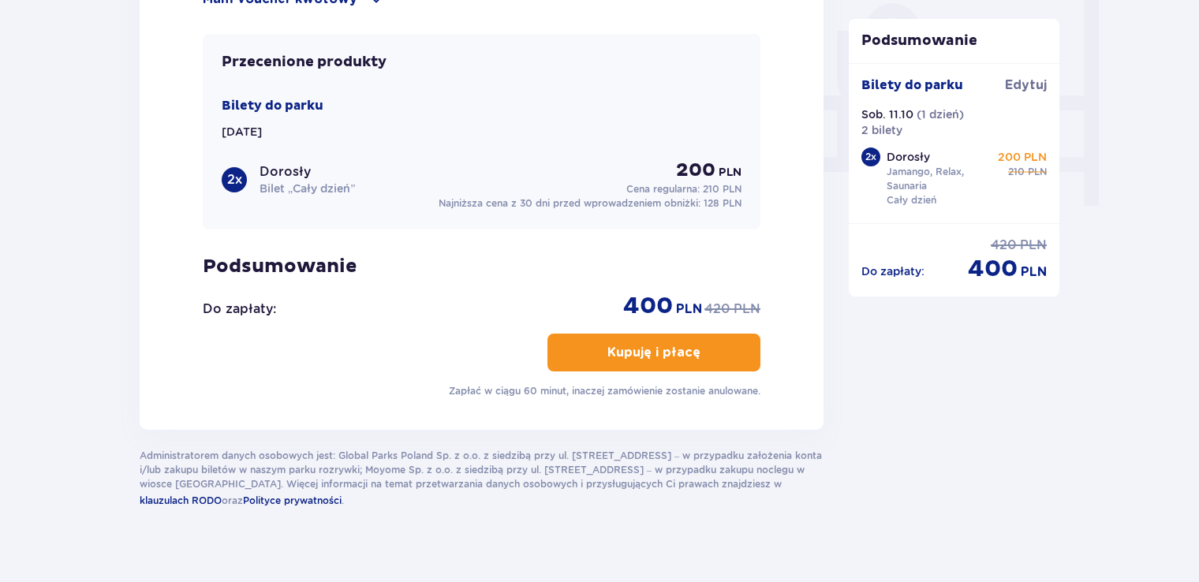
scroll to position [1512, 0]
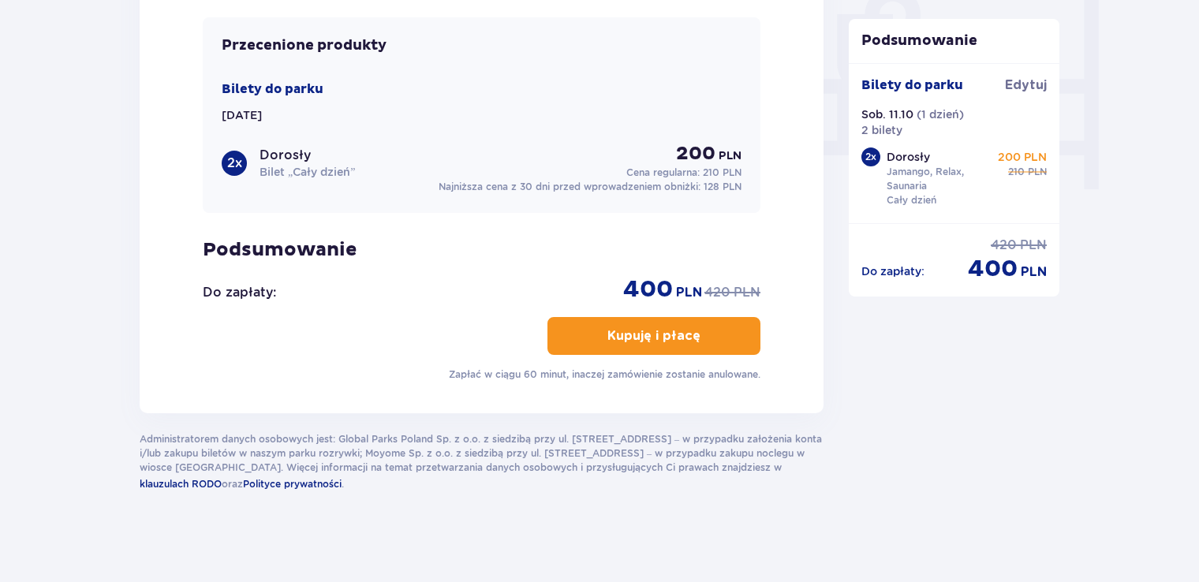
click at [648, 340] on button "Kupuję i płacę" at bounding box center [653, 336] width 213 height 38
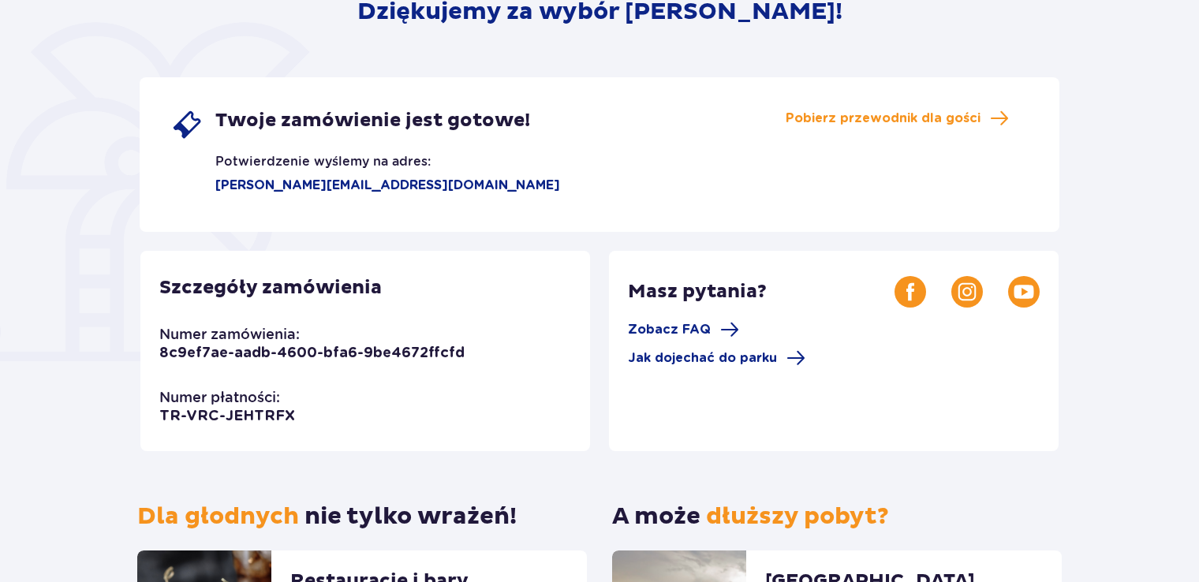
scroll to position [252, 0]
